Goal: Information Seeking & Learning: Compare options

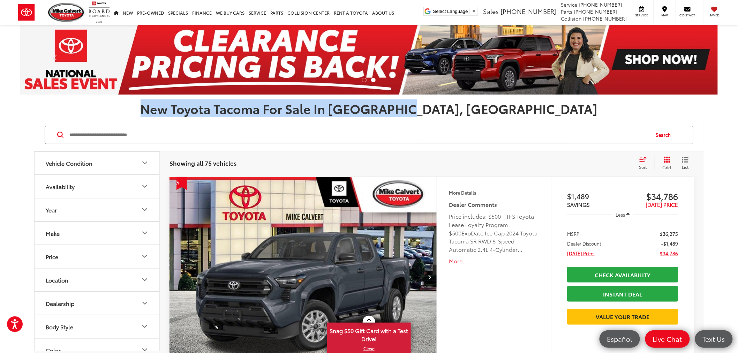
drag, startPoint x: 504, startPoint y: 106, endPoint x: 243, endPoint y: 113, distance: 261.4
click at [243, 113] on h1 "New Toyota Tacoma For Sale In Houston, TX" at bounding box center [369, 109] width 738 height 14
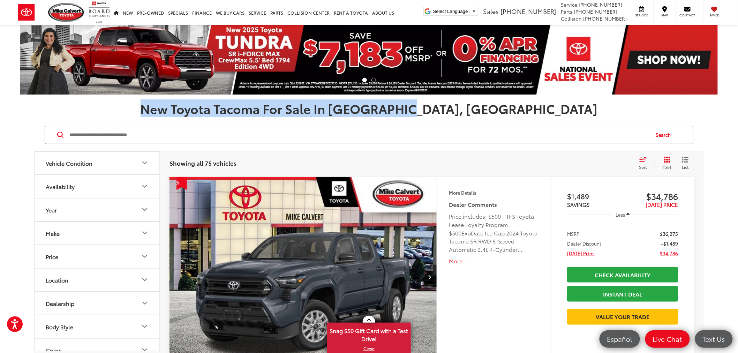
drag, startPoint x: 241, startPoint y: 109, endPoint x: 518, endPoint y: 112, distance: 276.7
click at [518, 112] on h1 "New Toyota Tacoma For Sale In Houston, TX" at bounding box center [369, 109] width 738 height 14
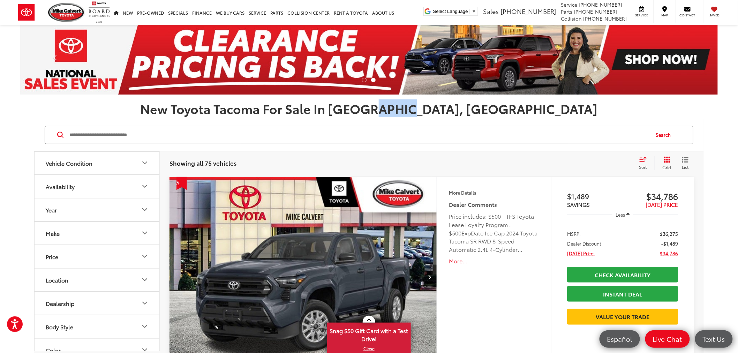
drag, startPoint x: 495, startPoint y: 111, endPoint x: 469, endPoint y: 114, distance: 25.8
click at [469, 114] on h1 "New Toyota Tacoma For Sale In Houston, TX" at bounding box center [369, 109] width 738 height 14
drag, startPoint x: 61, startPoint y: 6, endPoint x: 490, endPoint y: 149, distance: 452.2
click at [61, 6] on img at bounding box center [66, 12] width 37 height 19
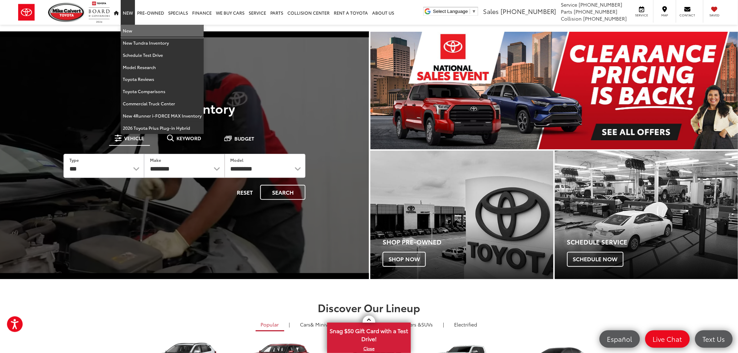
click at [159, 30] on link "New" at bounding box center [162, 31] width 83 height 12
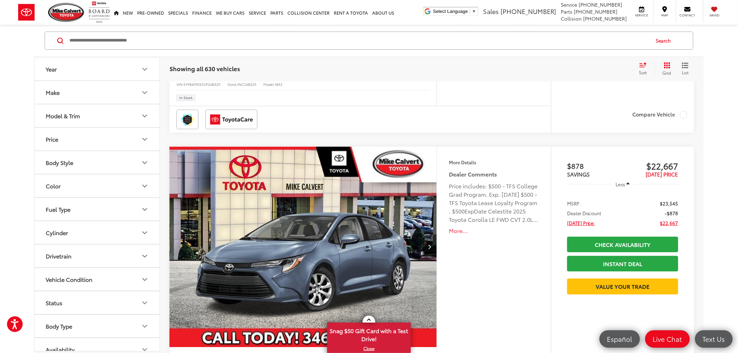
scroll to position [659, 0]
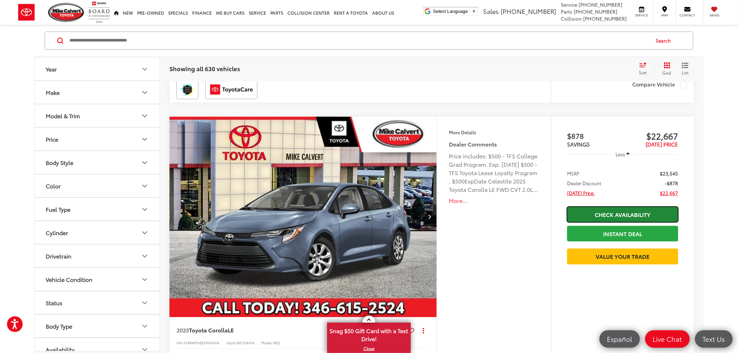
click at [599, 212] on link "Check Availability" at bounding box center [622, 215] width 111 height 16
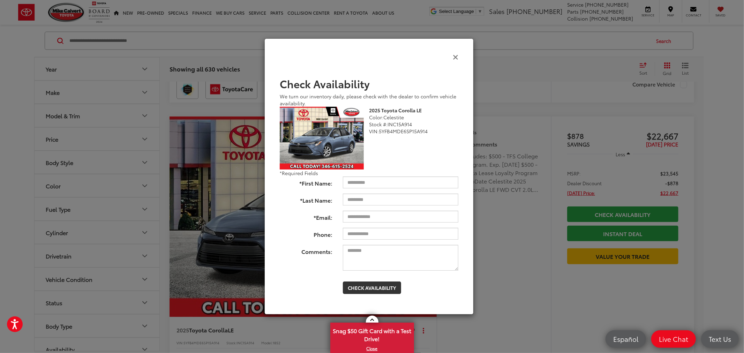
click at [456, 57] on icon "Close" at bounding box center [456, 56] width 6 height 7
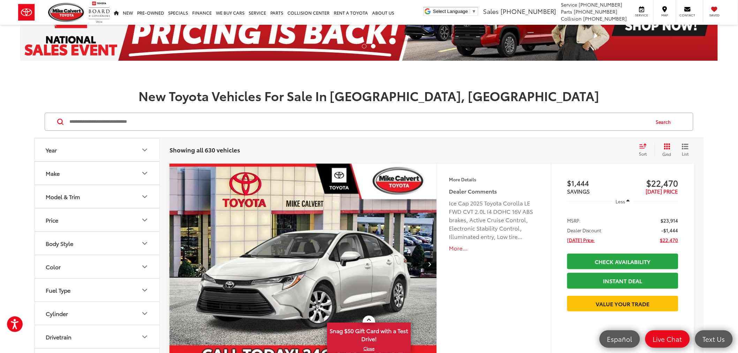
scroll to position [0, 0]
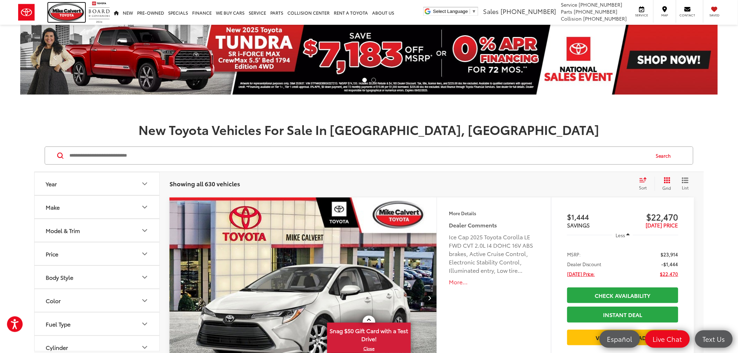
click at [62, 18] on img at bounding box center [66, 12] width 37 height 19
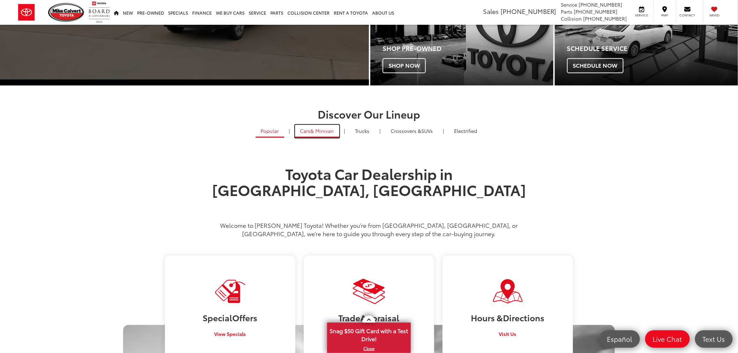
click at [315, 133] on span "& Minivan" at bounding box center [322, 130] width 23 height 7
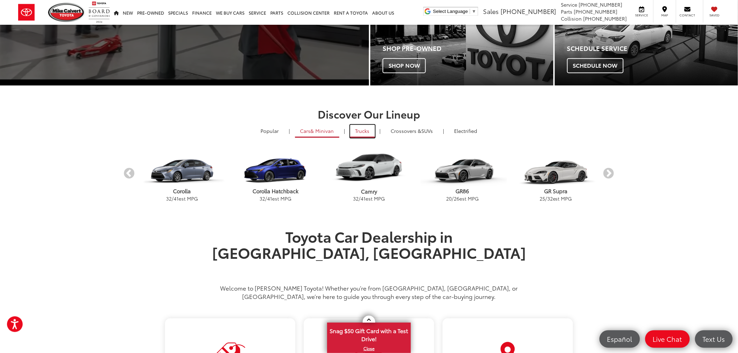
click at [372, 130] on link "Trucks" at bounding box center [362, 131] width 25 height 13
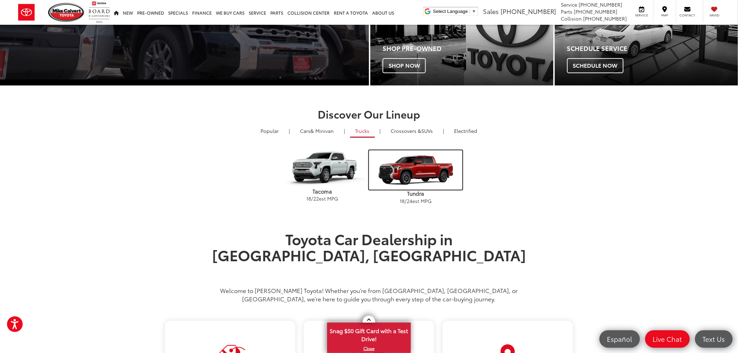
click at [422, 167] on img "carousel" at bounding box center [416, 170] width 94 height 40
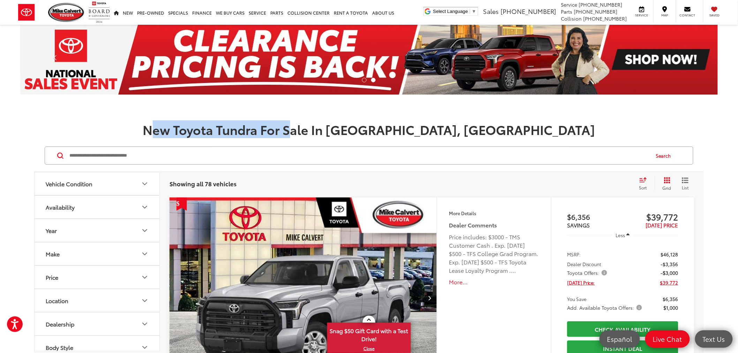
drag, startPoint x: 246, startPoint y: 129, endPoint x: 386, endPoint y: 127, distance: 139.2
click at [386, 127] on h1 "New Toyota Tundra For Sale In Houston, TX" at bounding box center [369, 129] width 738 height 14
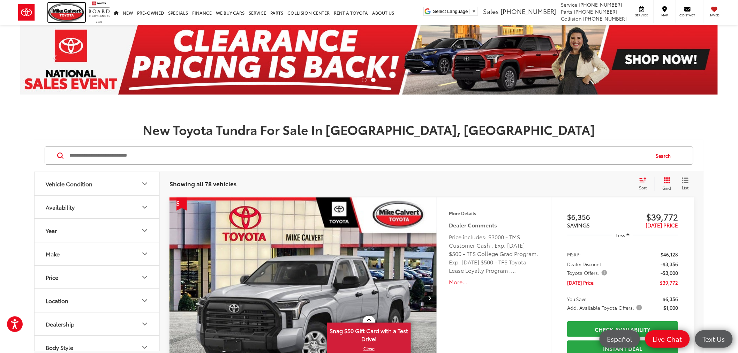
click at [69, 14] on img at bounding box center [66, 12] width 37 height 19
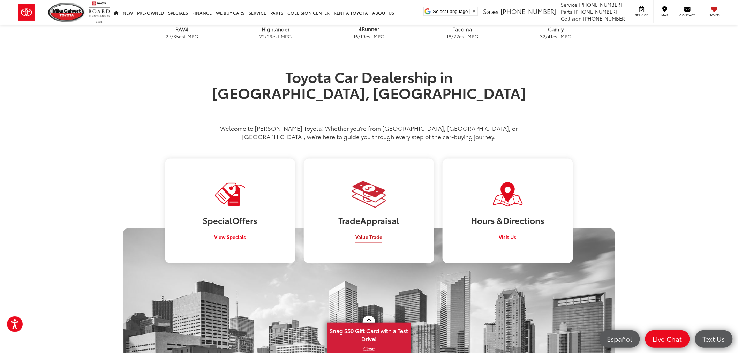
scroll to position [349, 0]
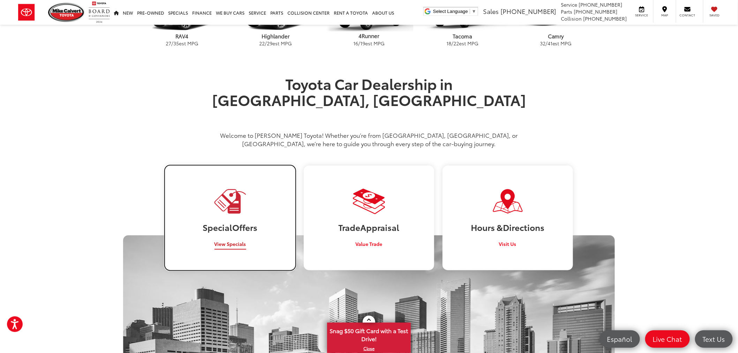
click at [224, 201] on link "Special Offers View Specials" at bounding box center [230, 218] width 130 height 104
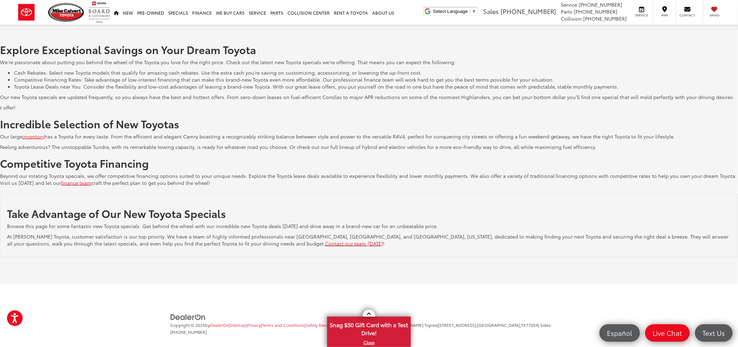
scroll to position [1188, 0]
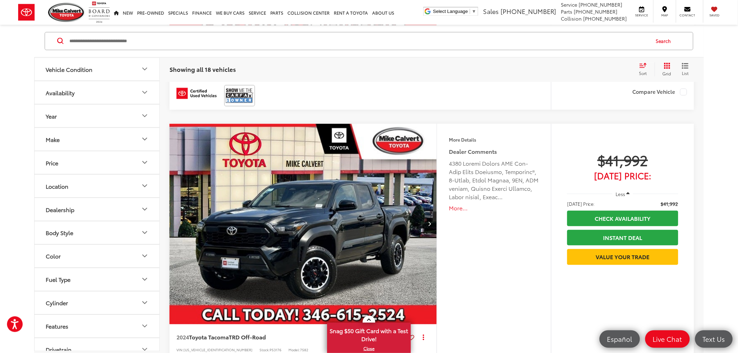
scroll to position [1187, 0]
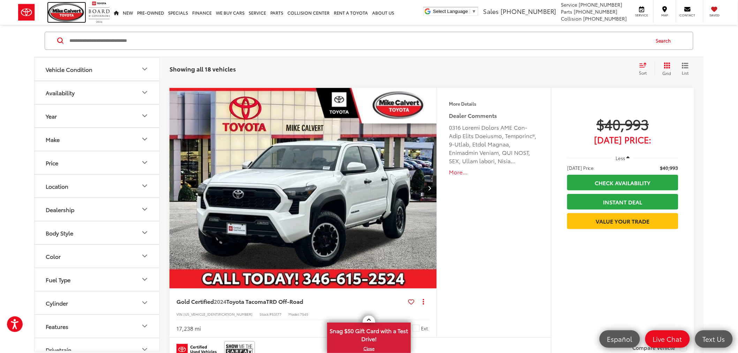
drag, startPoint x: 60, startPoint y: 14, endPoint x: 15, endPoint y: 186, distance: 177.1
click at [60, 14] on img at bounding box center [66, 12] width 37 height 19
